Goal: Task Accomplishment & Management: Manage account settings

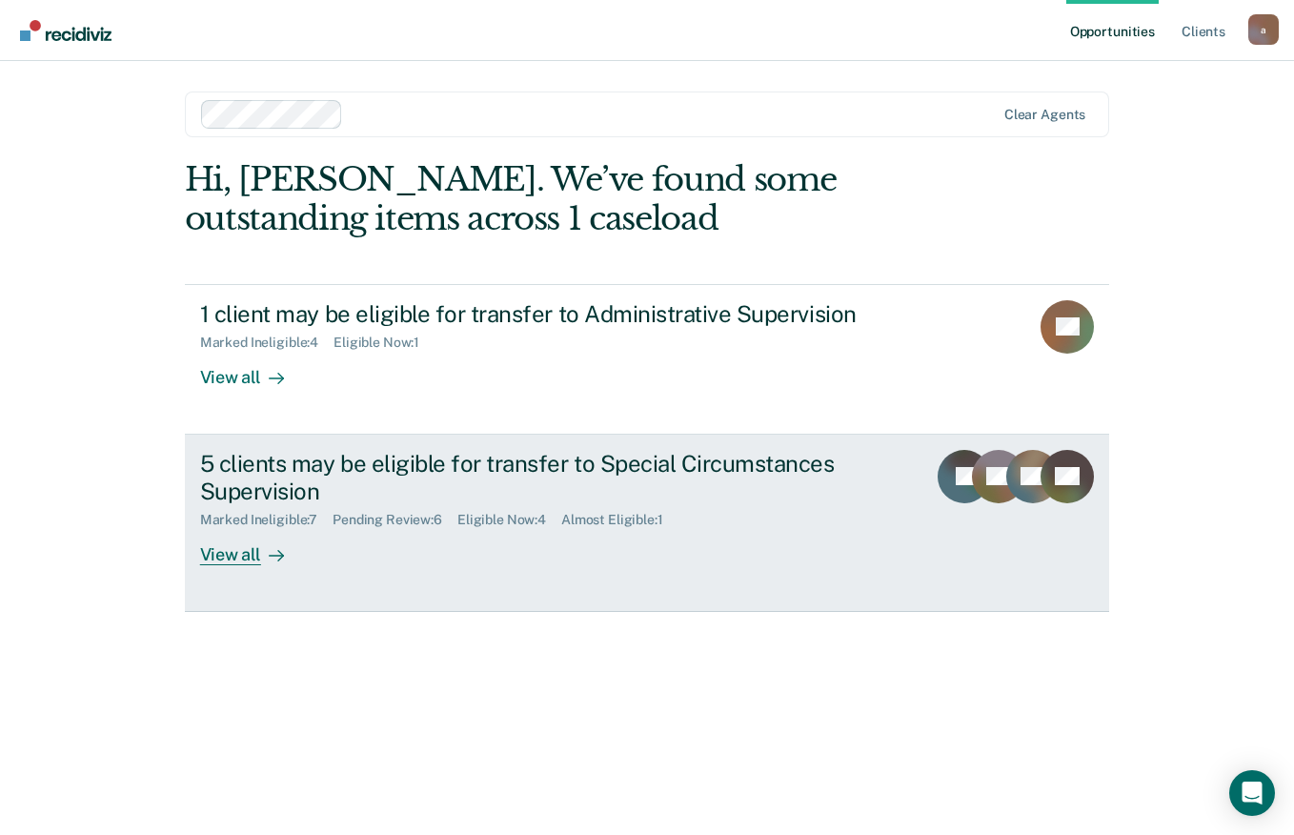
click at [995, 560] on div "SC" at bounding box center [998, 507] width 53 height 115
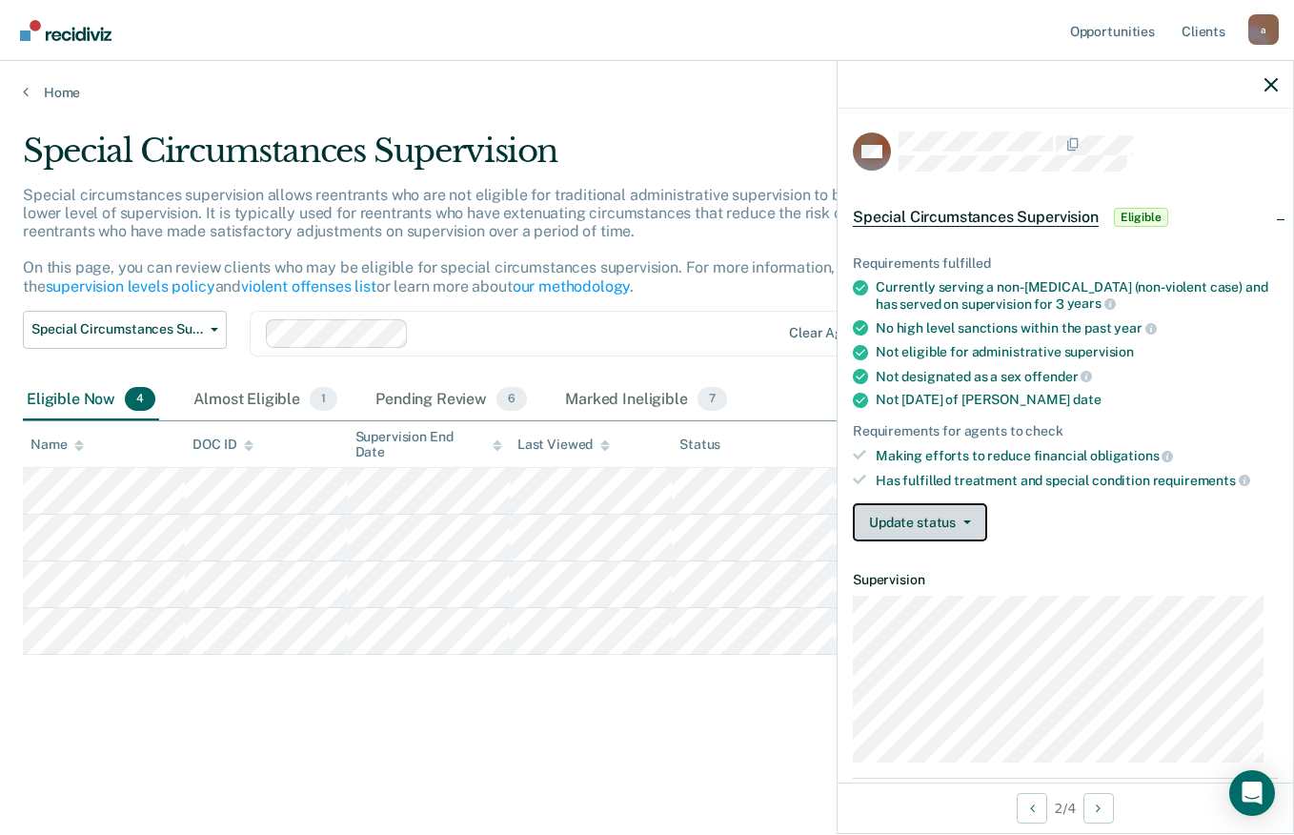
click at [979, 510] on button "Update status" at bounding box center [920, 522] width 134 height 38
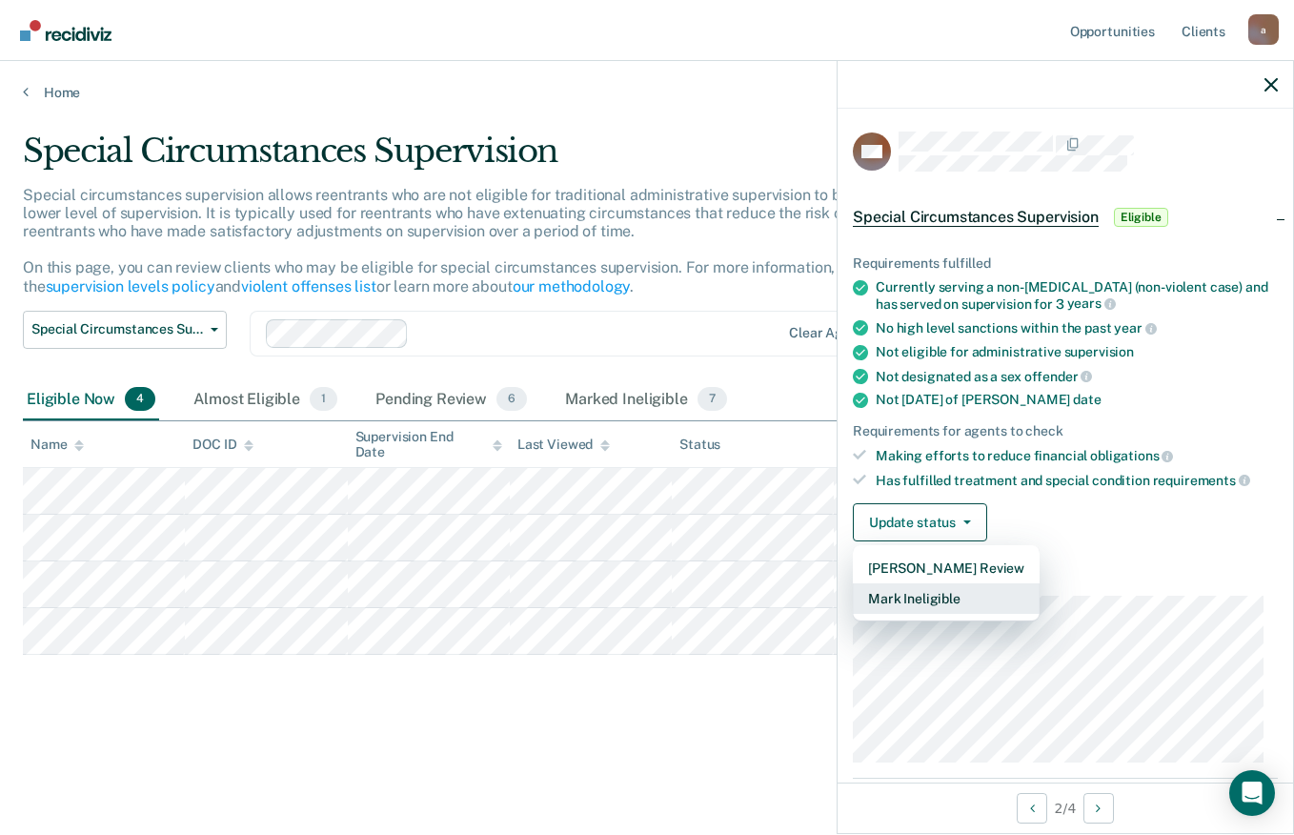
click at [955, 595] on button "Mark Ineligible" at bounding box center [946, 598] width 187 height 30
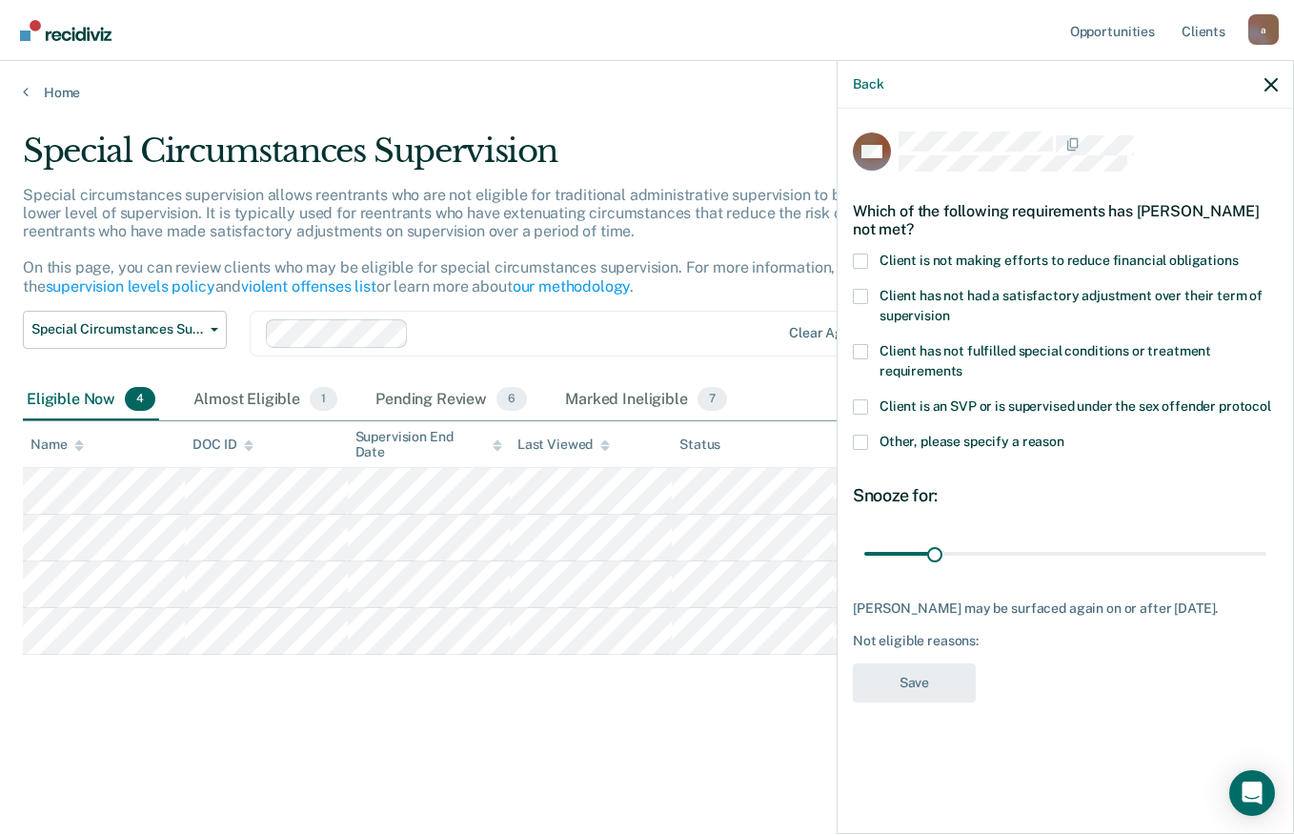
click at [1200, 253] on span "Client is not making efforts to reduce financial obligations" at bounding box center [1059, 260] width 359 height 15
click at [1239, 253] on input "Client is not making efforts to reduce financial obligations" at bounding box center [1239, 253] width 0 height 0
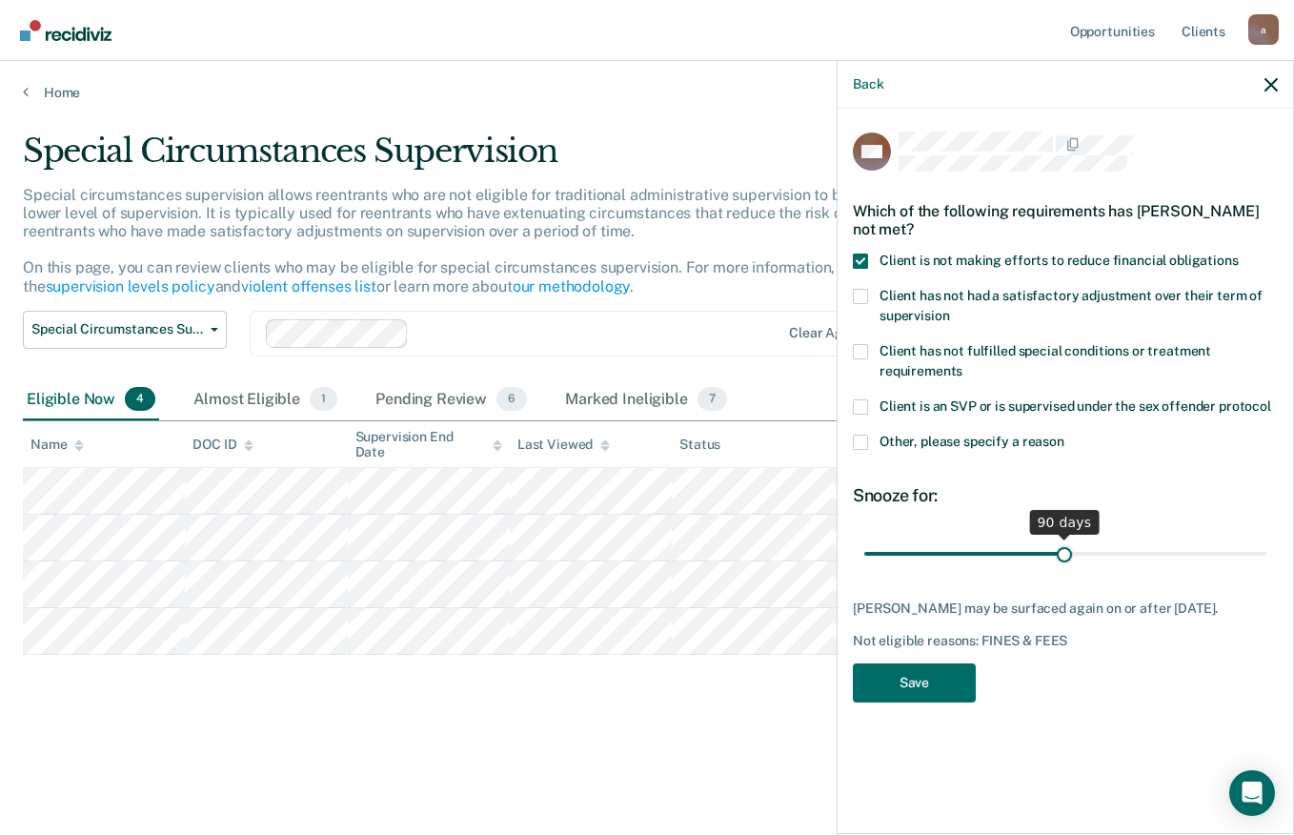
drag, startPoint x: 941, startPoint y: 547, endPoint x: 1064, endPoint y: 583, distance: 129.1
type input "90"
click at [1064, 570] on input "range" at bounding box center [1065, 553] width 402 height 33
click at [937, 692] on button "Save" at bounding box center [914, 682] width 123 height 39
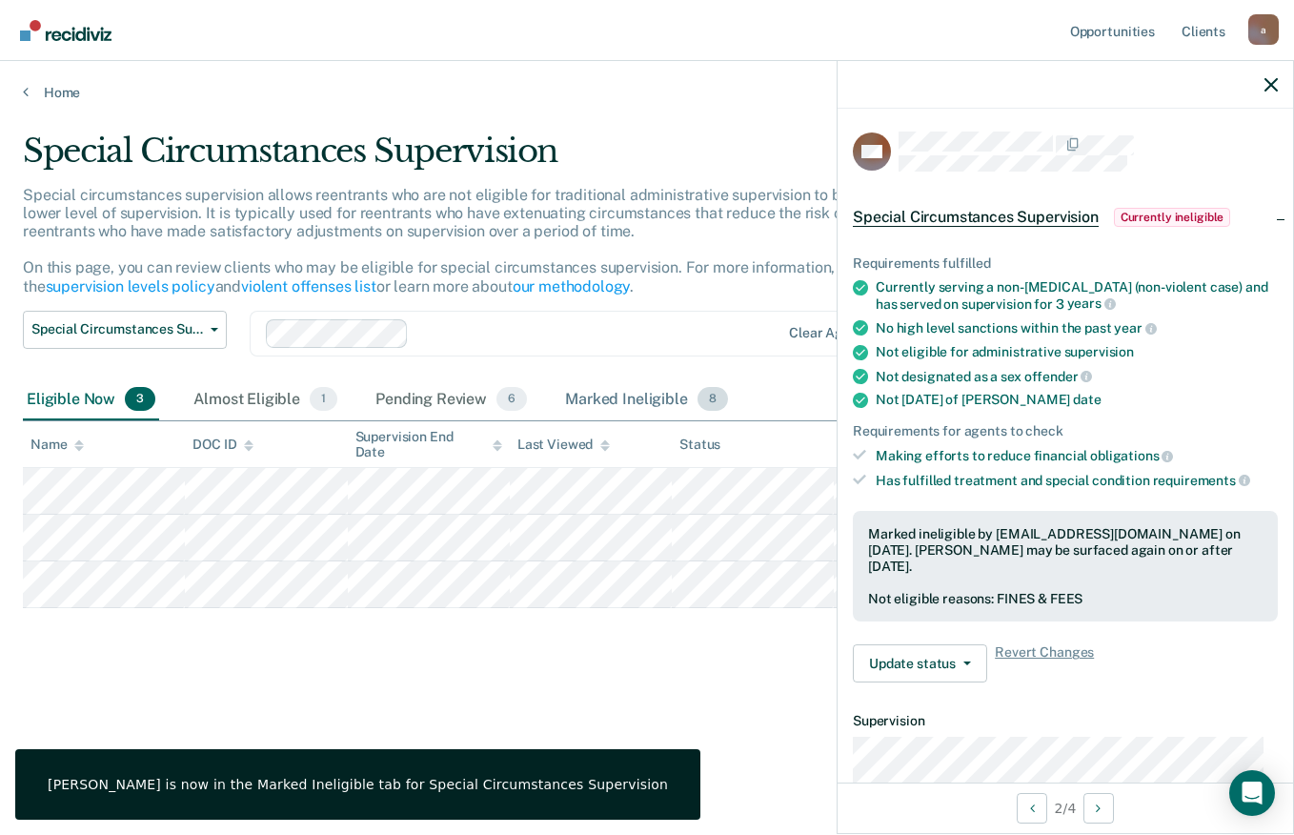
click at [639, 397] on div "Marked Ineligible 8" at bounding box center [646, 400] width 171 height 42
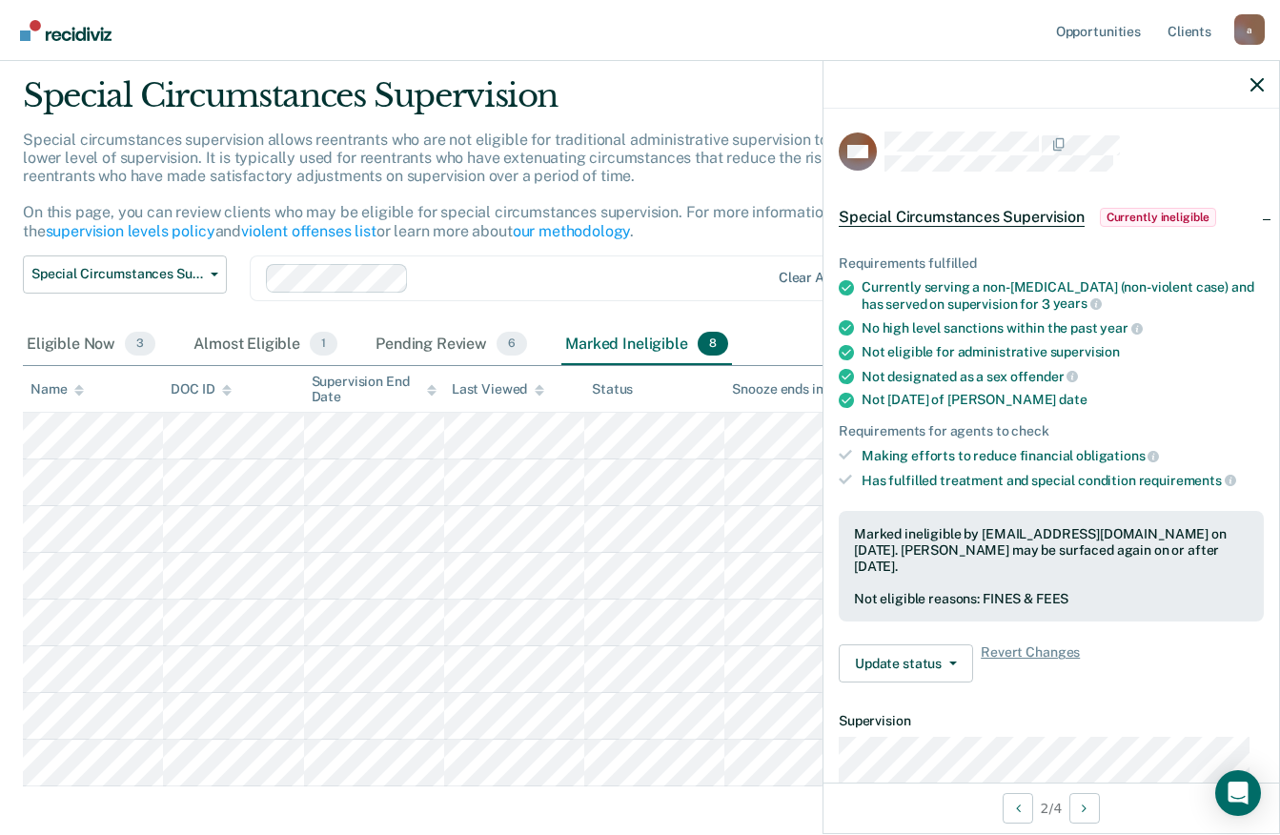
scroll to position [144, 0]
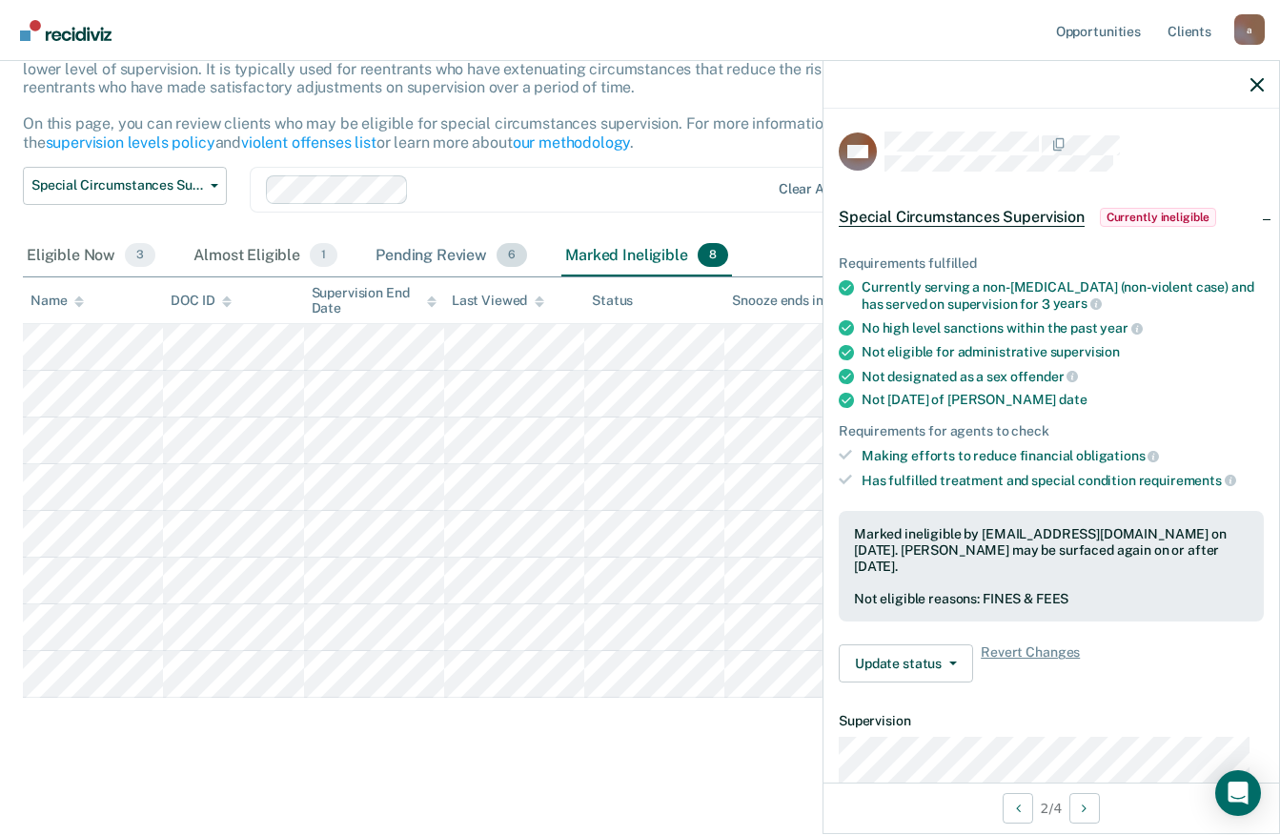
click at [446, 253] on div "Pending Review 6" at bounding box center [451, 256] width 159 height 42
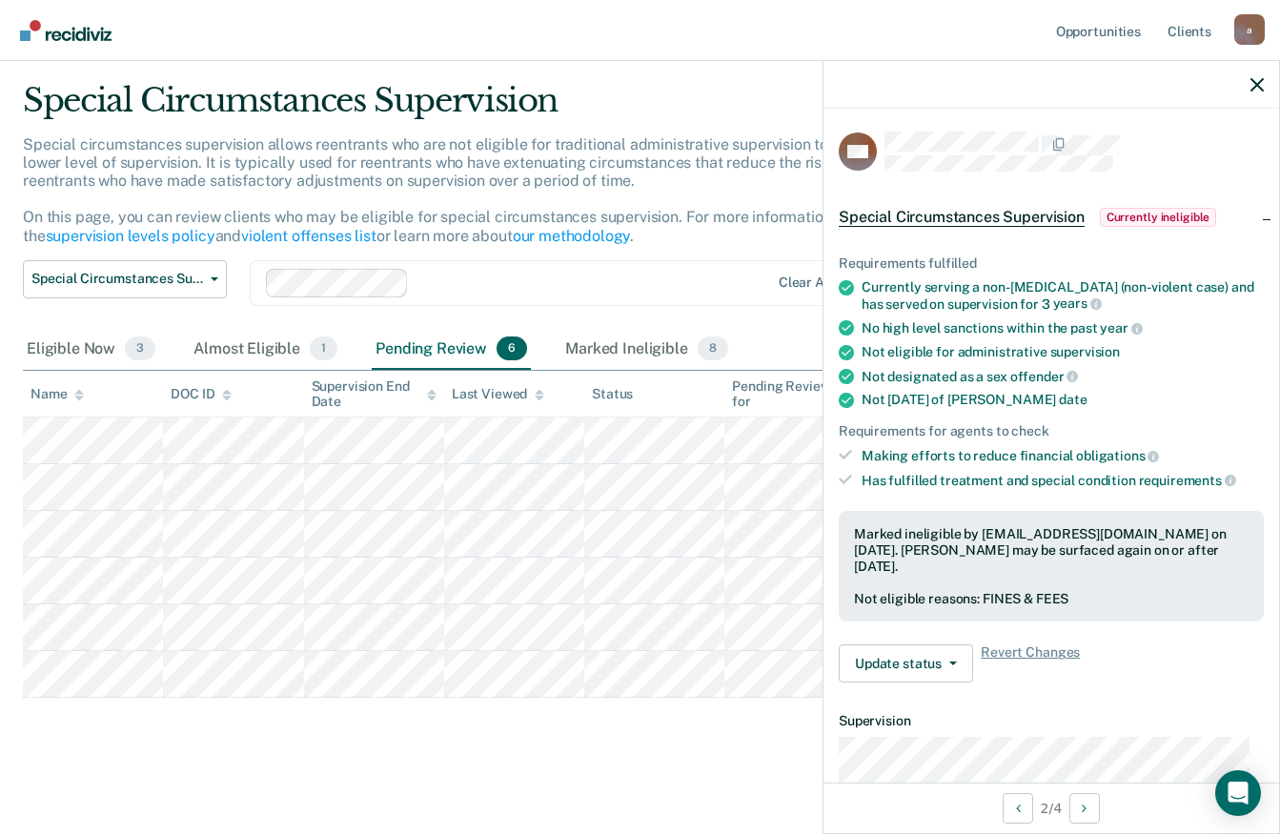
scroll to position [51, 0]
click at [269, 336] on div "Almost Eligible 1" at bounding box center [266, 350] width 152 height 42
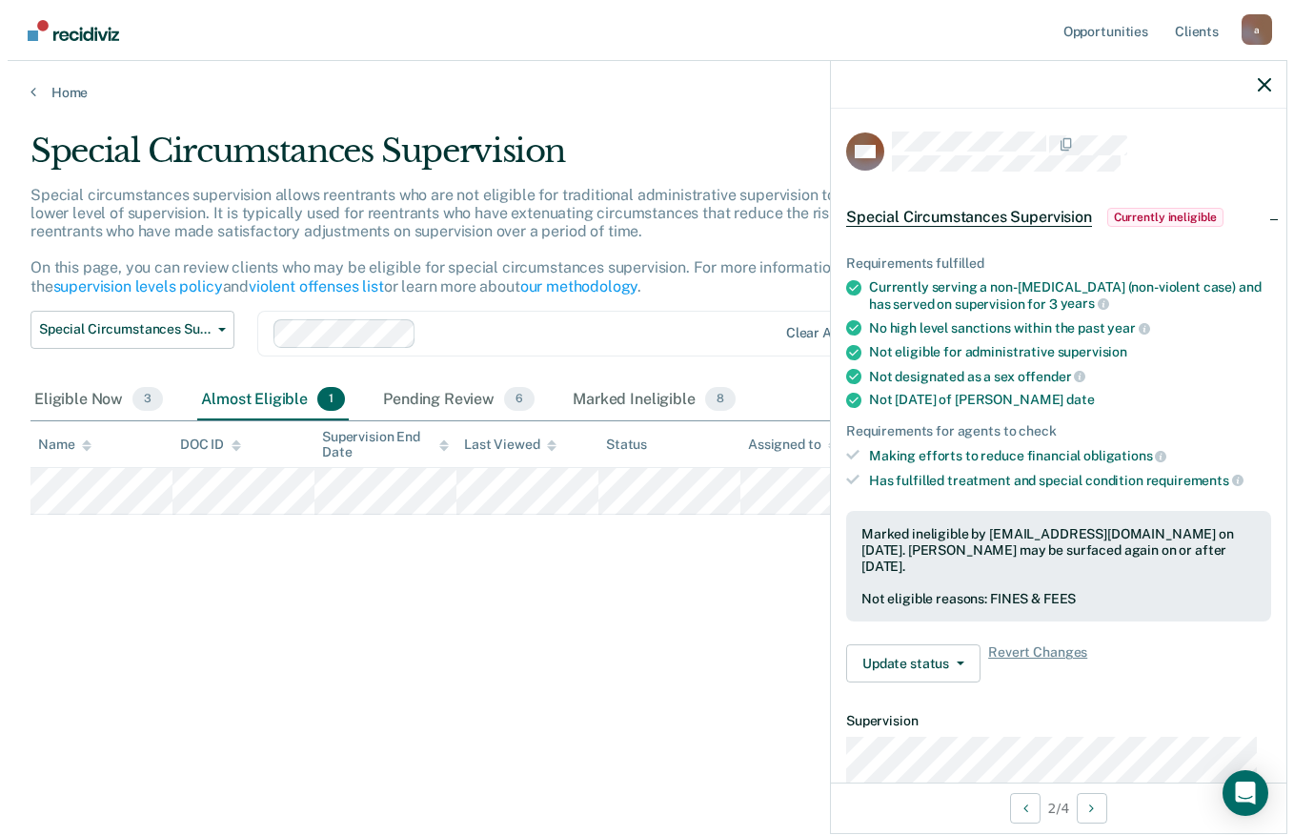
scroll to position [0, 0]
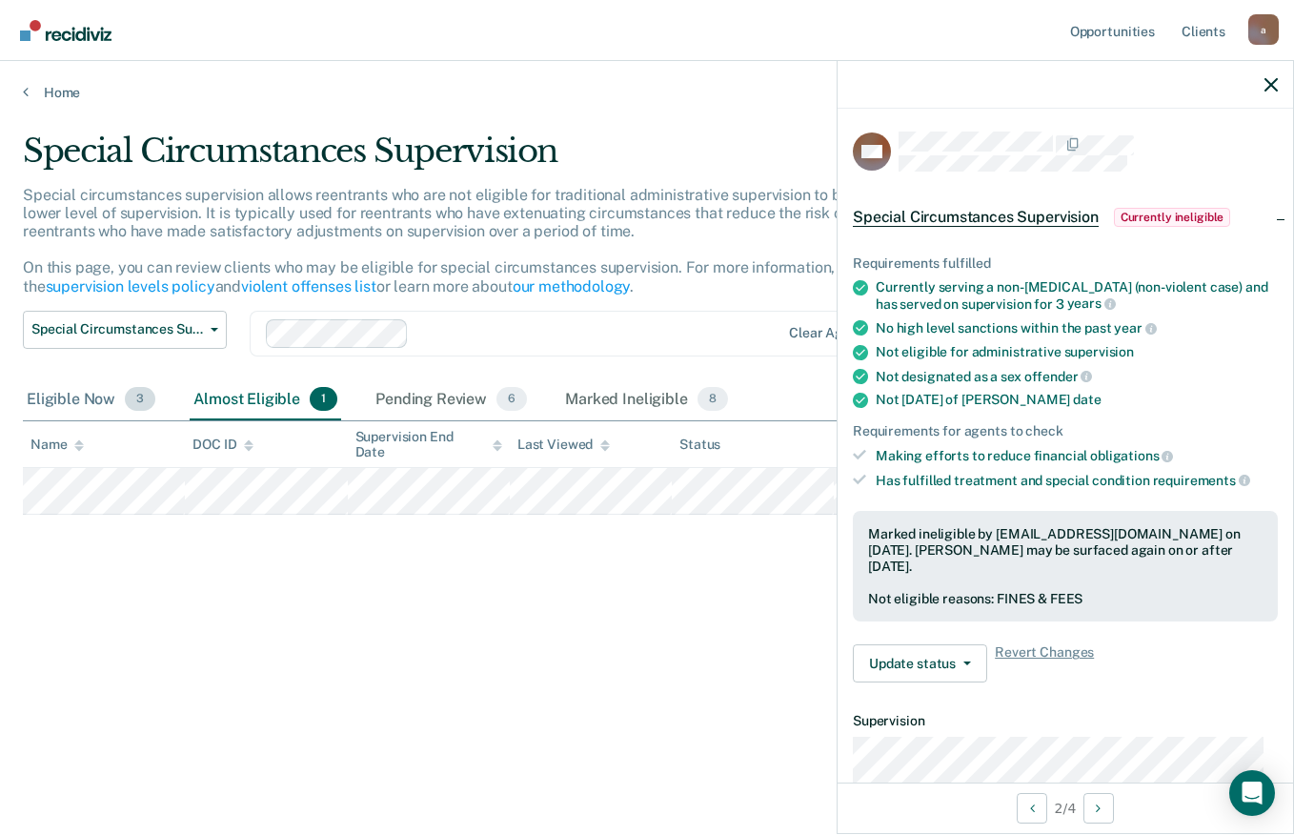
click at [78, 402] on div "Eligible Now 3" at bounding box center [91, 400] width 136 height 42
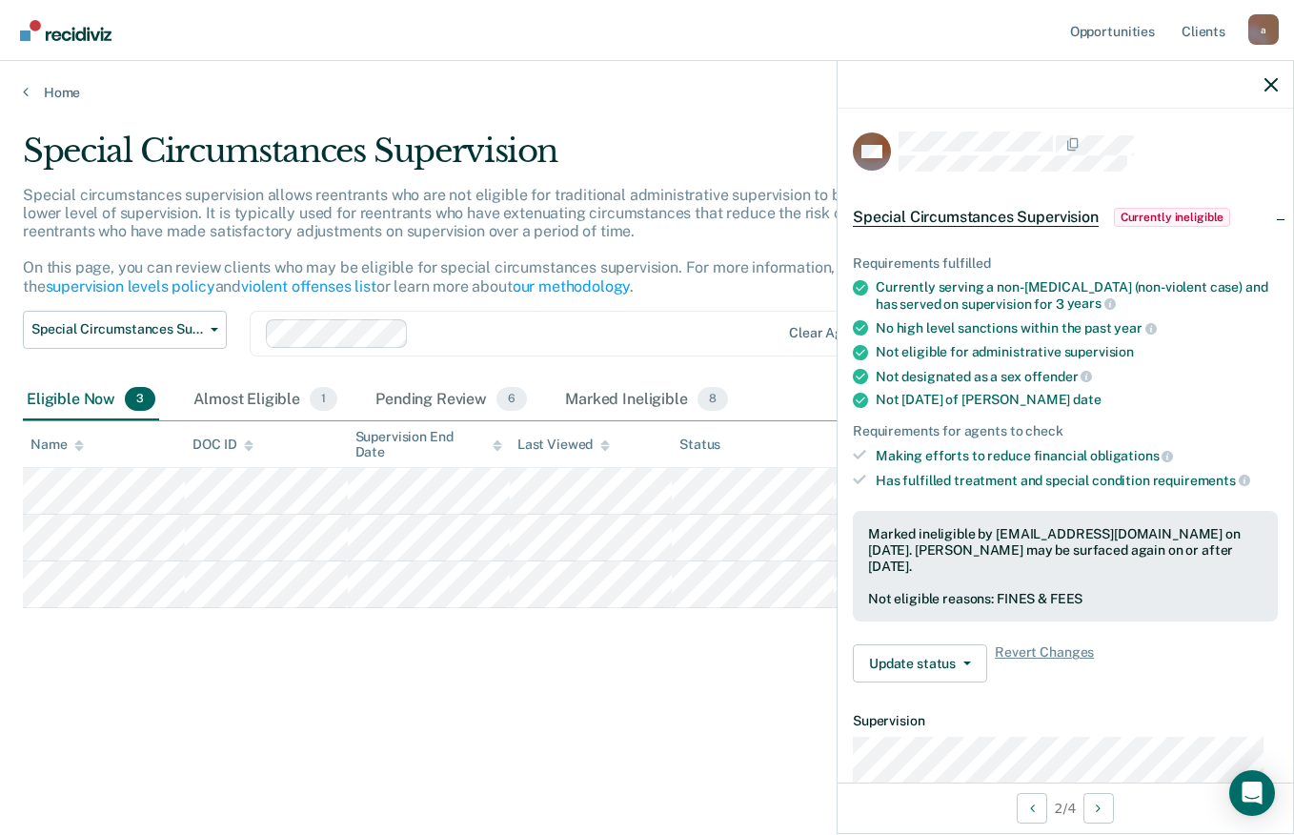
click at [51, 107] on main "Special Circumstances Supervision Special circumstances supervision allows reen…" at bounding box center [647, 465] width 1294 height 728
click at [43, 98] on link "Home" at bounding box center [647, 92] width 1248 height 17
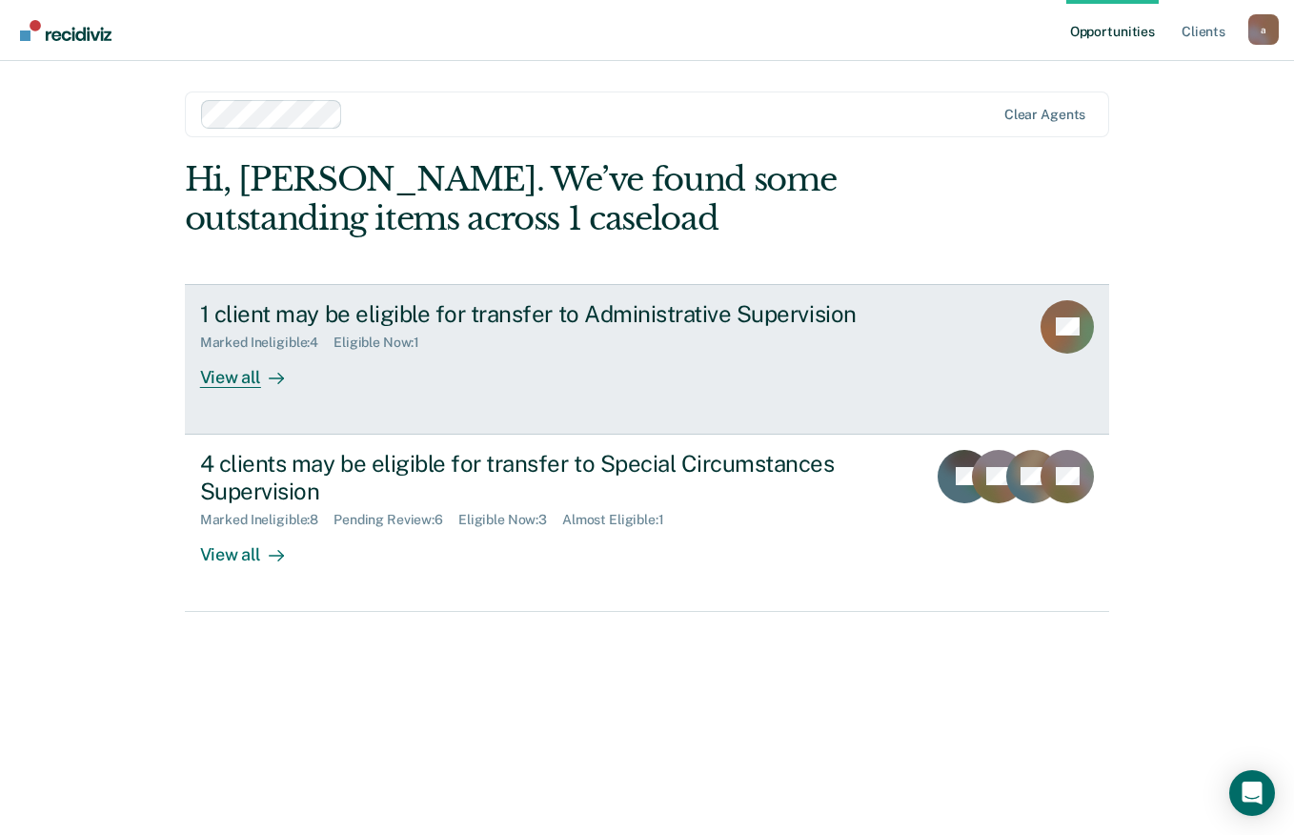
click at [255, 370] on div "View all" at bounding box center [253, 369] width 107 height 37
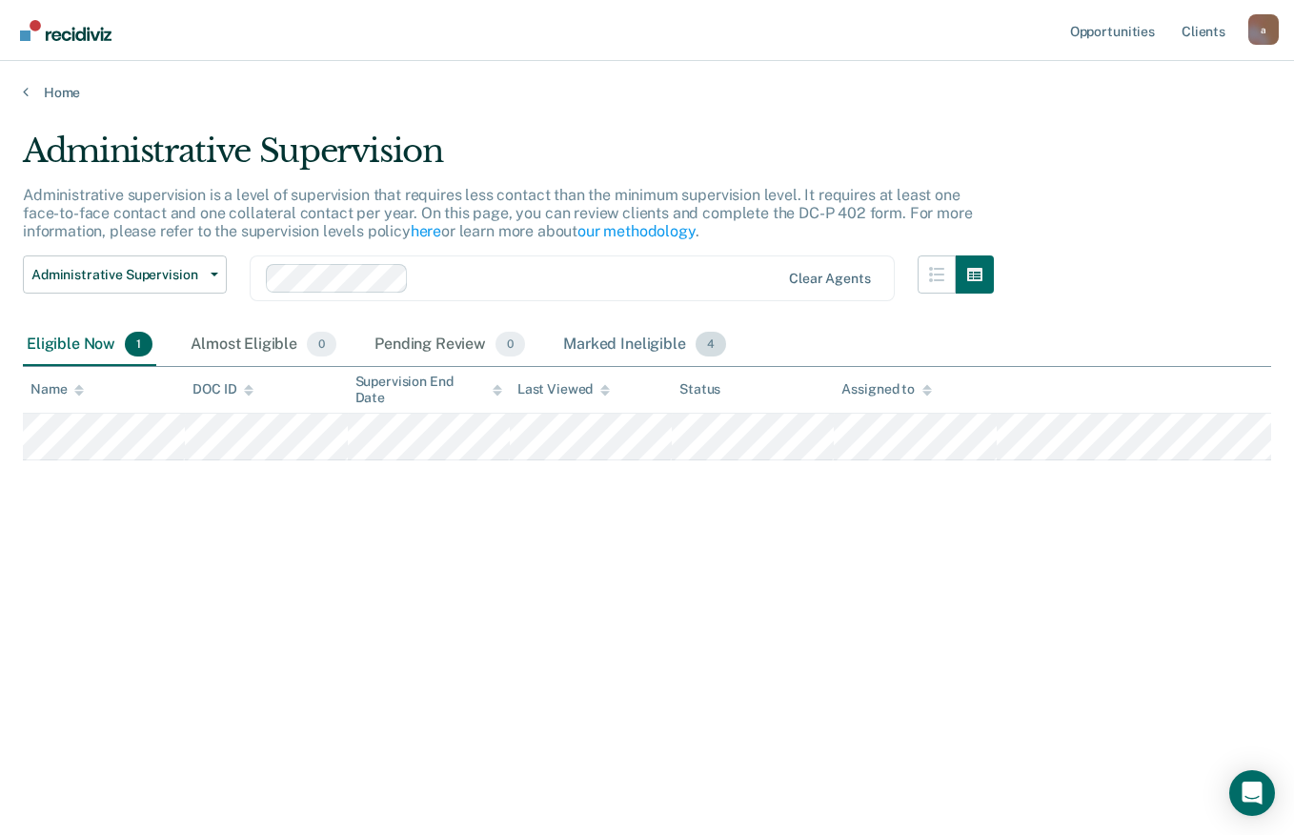
click at [632, 340] on div "Marked Ineligible 4" at bounding box center [644, 345] width 171 height 42
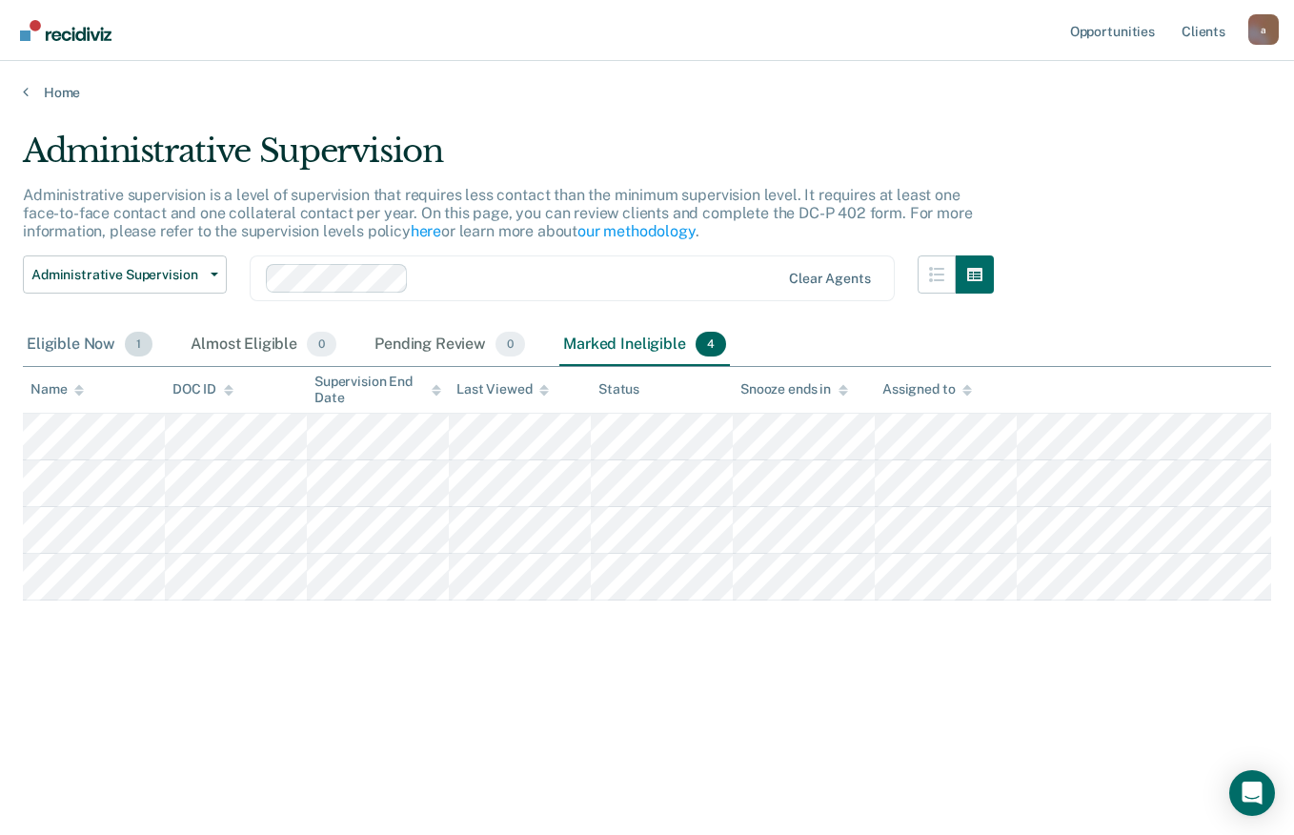
click at [72, 334] on div "Eligible Now 1" at bounding box center [89, 345] width 133 height 42
